Goal: Information Seeking & Learning: Learn about a topic

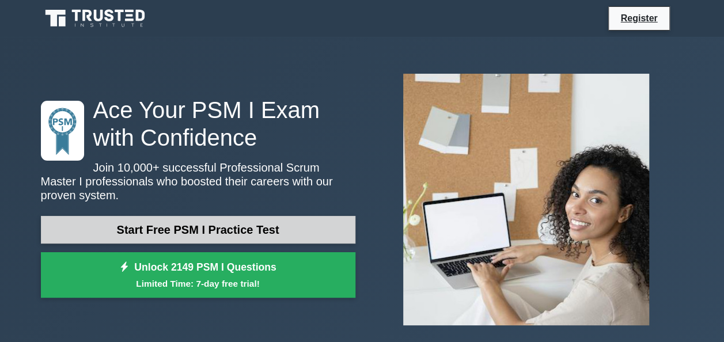
click at [208, 230] on link "Start Free PSM I Practice Test" at bounding box center [198, 230] width 315 height 28
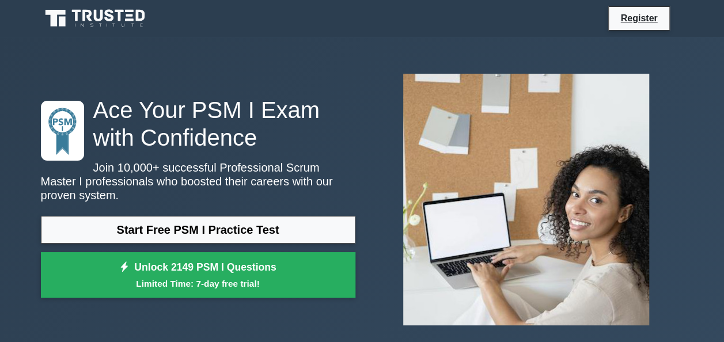
click at [213, 109] on h1 "Ace Your PSM I Exam with Confidence" at bounding box center [198, 123] width 315 height 55
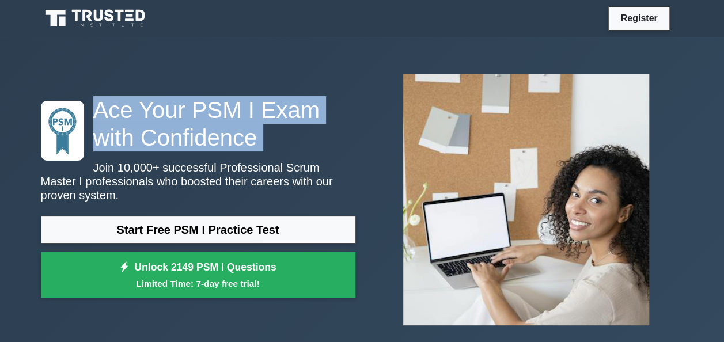
click at [213, 109] on h1 "Ace Your PSM I Exam with Confidence" at bounding box center [198, 123] width 315 height 55
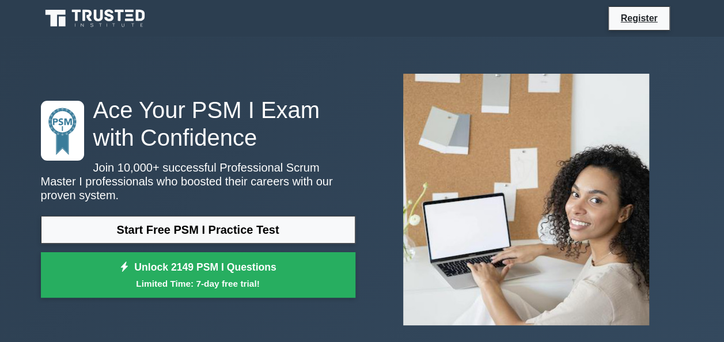
drag, startPoint x: 213, startPoint y: 109, endPoint x: 203, endPoint y: 169, distance: 61.4
click at [203, 169] on p "Join 10,000+ successful Professional Scrum Master I professionals who boosted t…" at bounding box center [198, 181] width 315 height 41
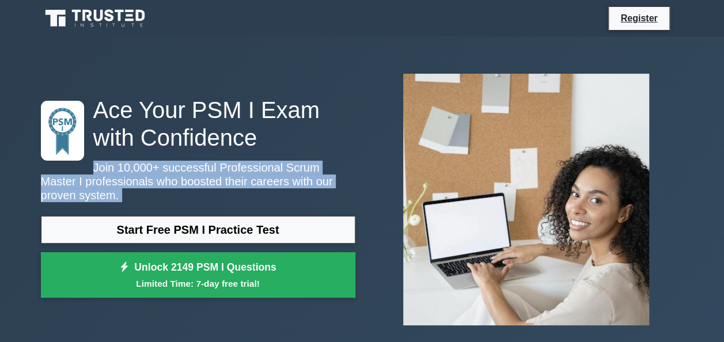
click at [203, 169] on p "Join 10,000+ successful Professional Scrum Master I professionals who boosted t…" at bounding box center [198, 181] width 315 height 41
drag, startPoint x: 203, startPoint y: 169, endPoint x: 201, endPoint y: 187, distance: 18.0
click at [201, 190] on p "Join 10,000+ successful Professional Scrum Master I professionals who boosted t…" at bounding box center [198, 181] width 315 height 41
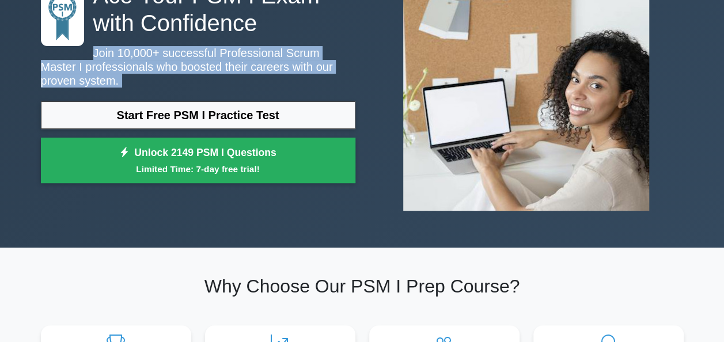
scroll to position [115, 0]
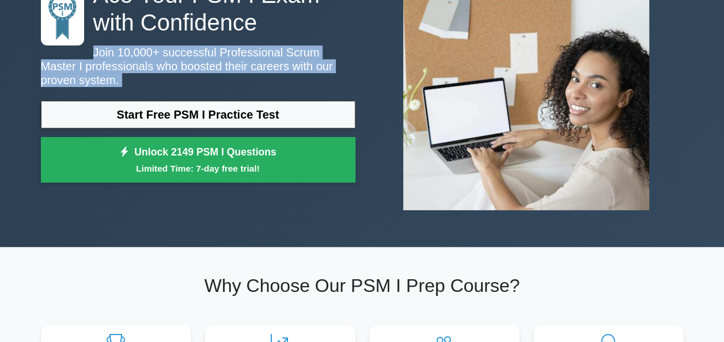
click at [182, 213] on div "Ace Your PSM I Exam with Confidence Join 10,000+ successful Professional Scrum …" at bounding box center [362, 84] width 657 height 270
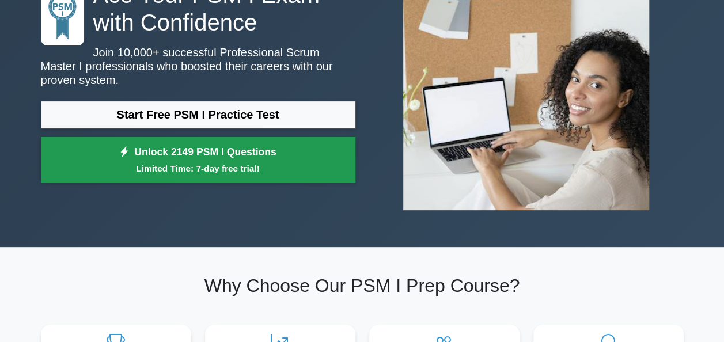
click at [219, 164] on small "Limited Time: 7-day free trial!" at bounding box center [198, 168] width 286 height 13
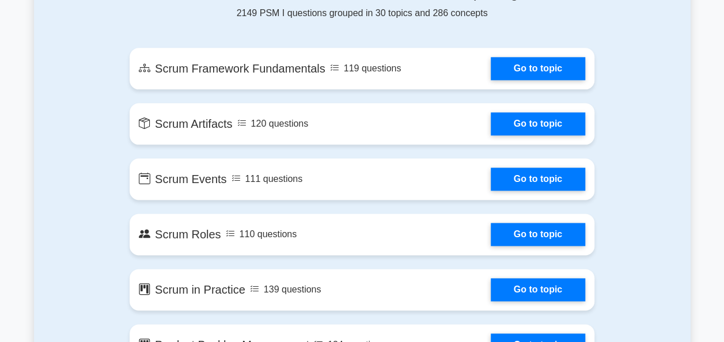
scroll to position [576, 0]
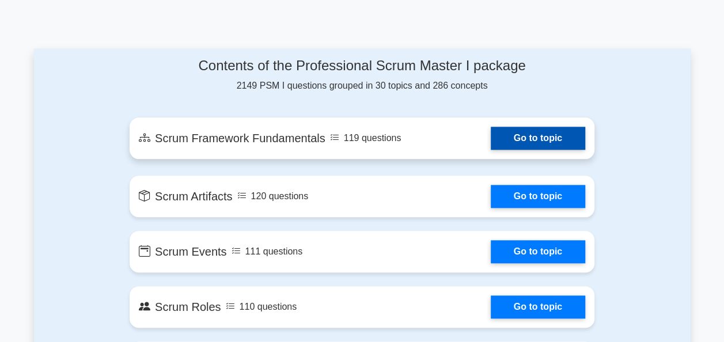
click at [491, 142] on link "Go to topic" at bounding box center [538, 138] width 94 height 23
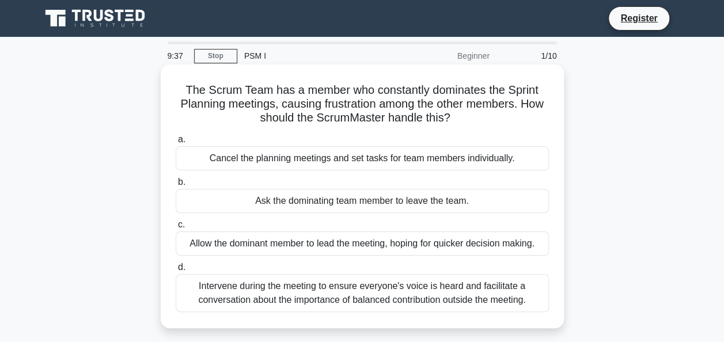
click at [293, 292] on div "Intervene during the meeting to ensure everyone's voice is heard and facilitate…" at bounding box center [362, 293] width 373 height 38
click at [176, 271] on input "d. Intervene during the meeting to ensure everyone's voice is heard and facilit…" at bounding box center [176, 267] width 0 height 7
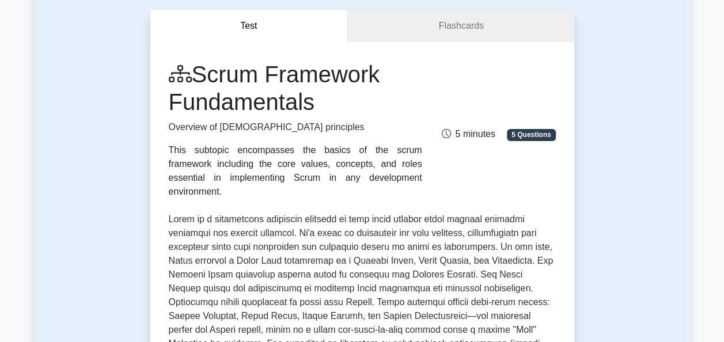
scroll to position [17, 0]
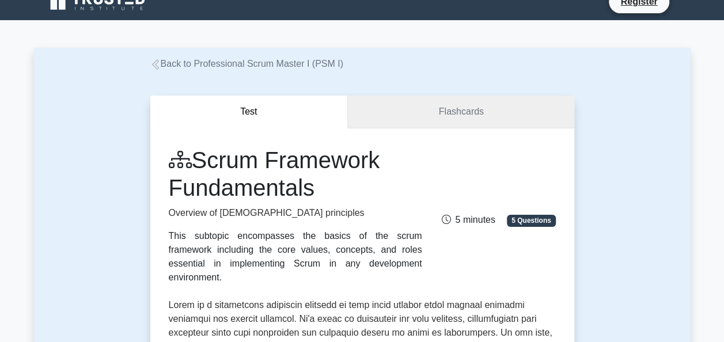
click at [486, 122] on link "Flashcards" at bounding box center [461, 112] width 226 height 33
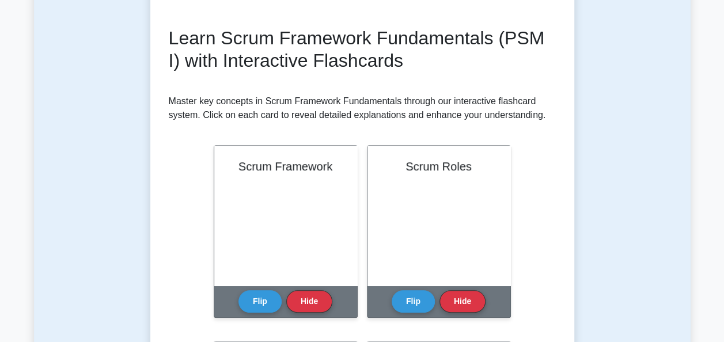
scroll to position [115, 0]
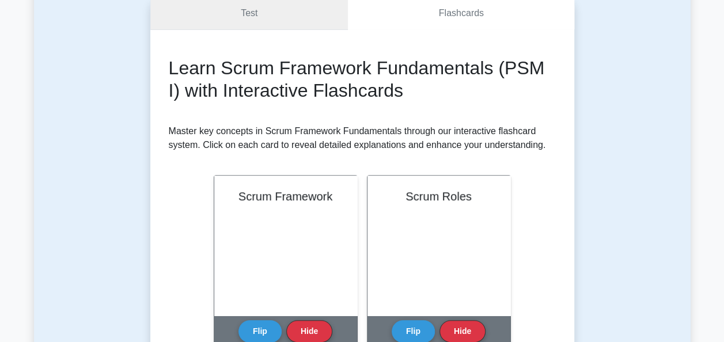
click at [234, 17] on link "Test" at bounding box center [249, 13] width 198 height 33
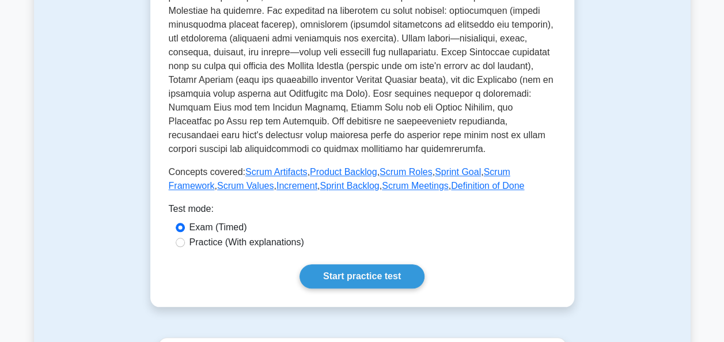
scroll to position [461, 0]
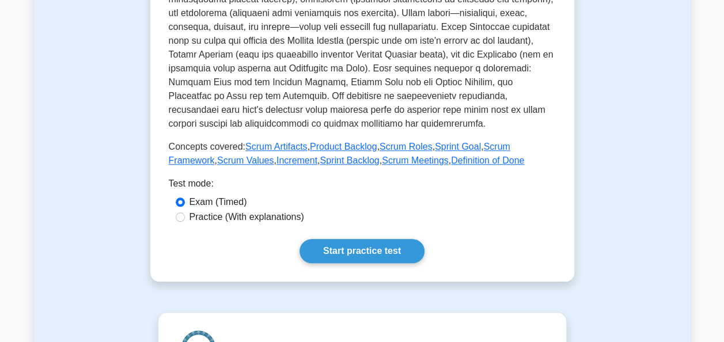
click at [227, 210] on label "Practice (With explanations)" at bounding box center [247, 217] width 115 height 14
click at [185, 213] on input "Practice (With explanations)" at bounding box center [180, 217] width 9 height 9
radio input "true"
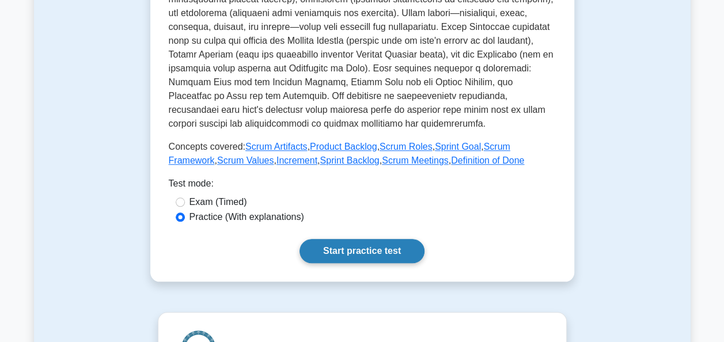
click at [328, 239] on link "Start practice test" at bounding box center [362, 251] width 125 height 24
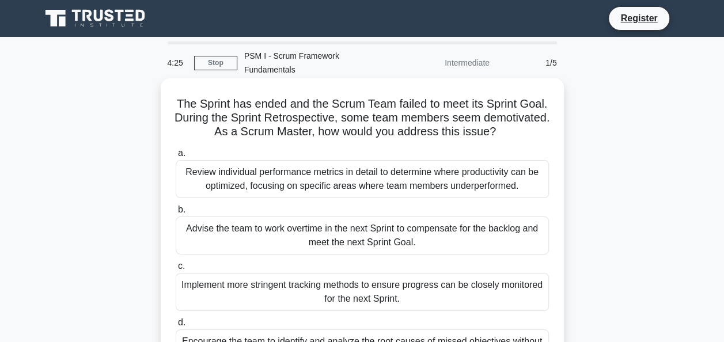
click at [375, 170] on div "Review individual performance metrics in detail to determine where productivity…" at bounding box center [362, 179] width 373 height 38
click at [176, 157] on input "a. Review individual performance metrics in detail to determine where productiv…" at bounding box center [176, 153] width 0 height 7
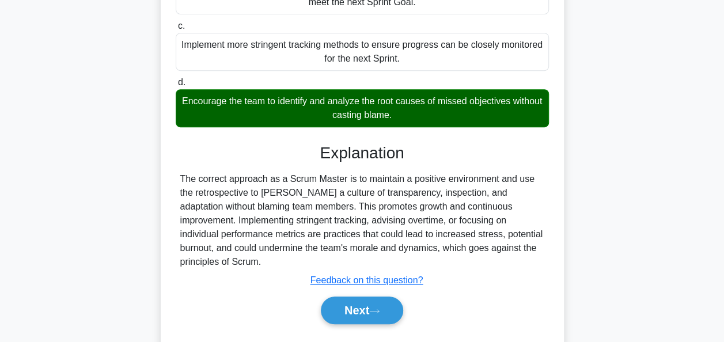
scroll to position [280, 0]
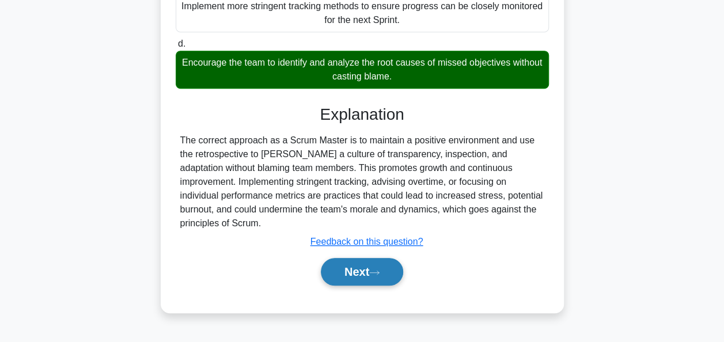
click at [355, 258] on button "Next" at bounding box center [362, 272] width 82 height 28
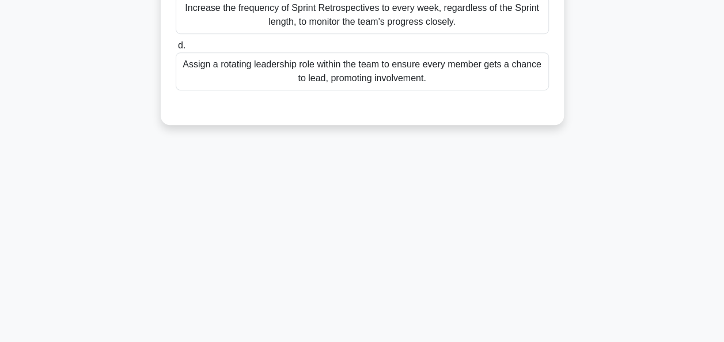
scroll to position [0, 0]
